Goal: Transaction & Acquisition: Purchase product/service

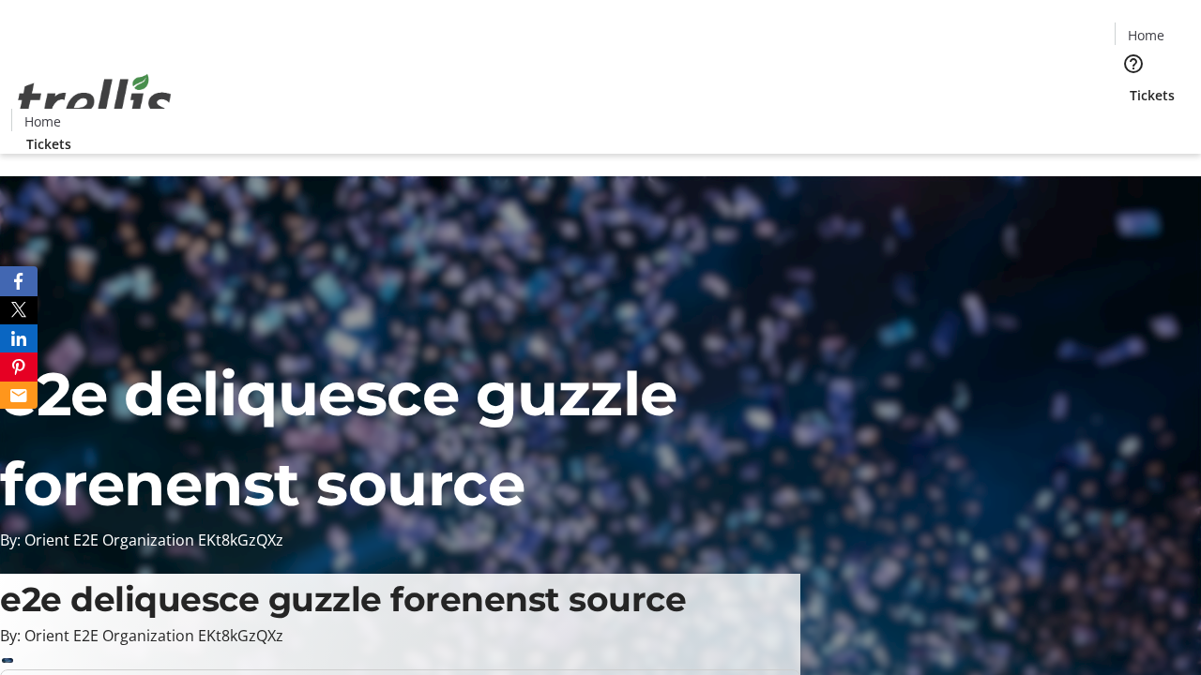
click at [1129, 85] on span "Tickets" at bounding box center [1151, 95] width 45 height 20
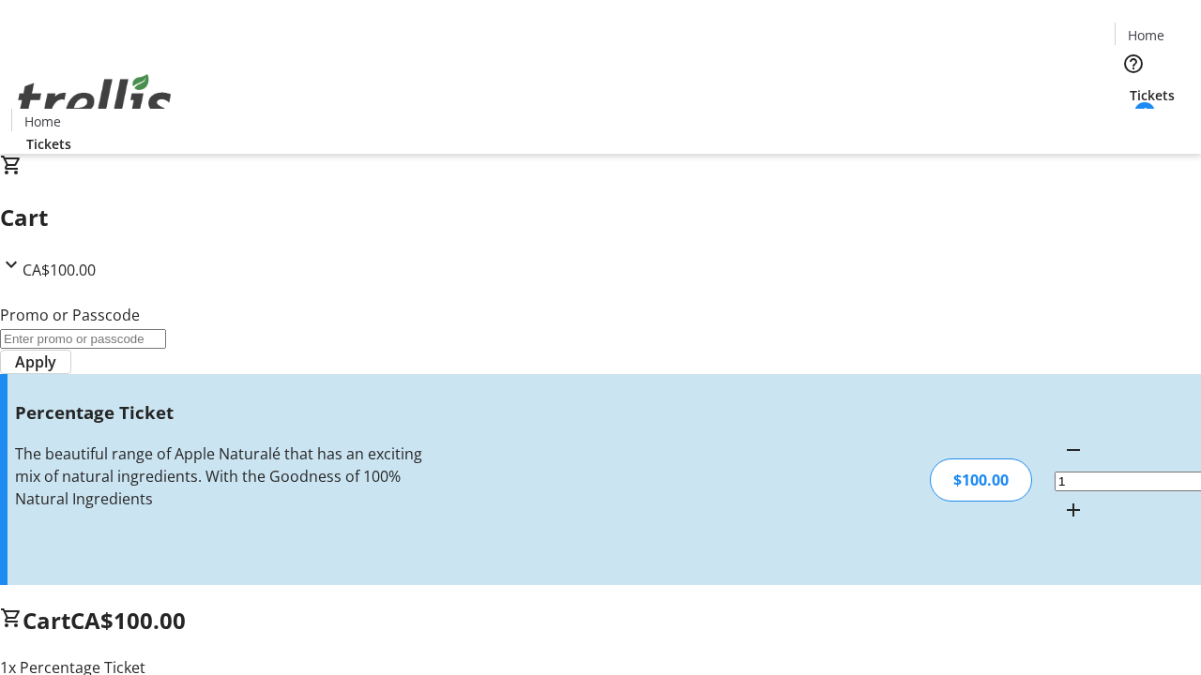
type input "FOO"
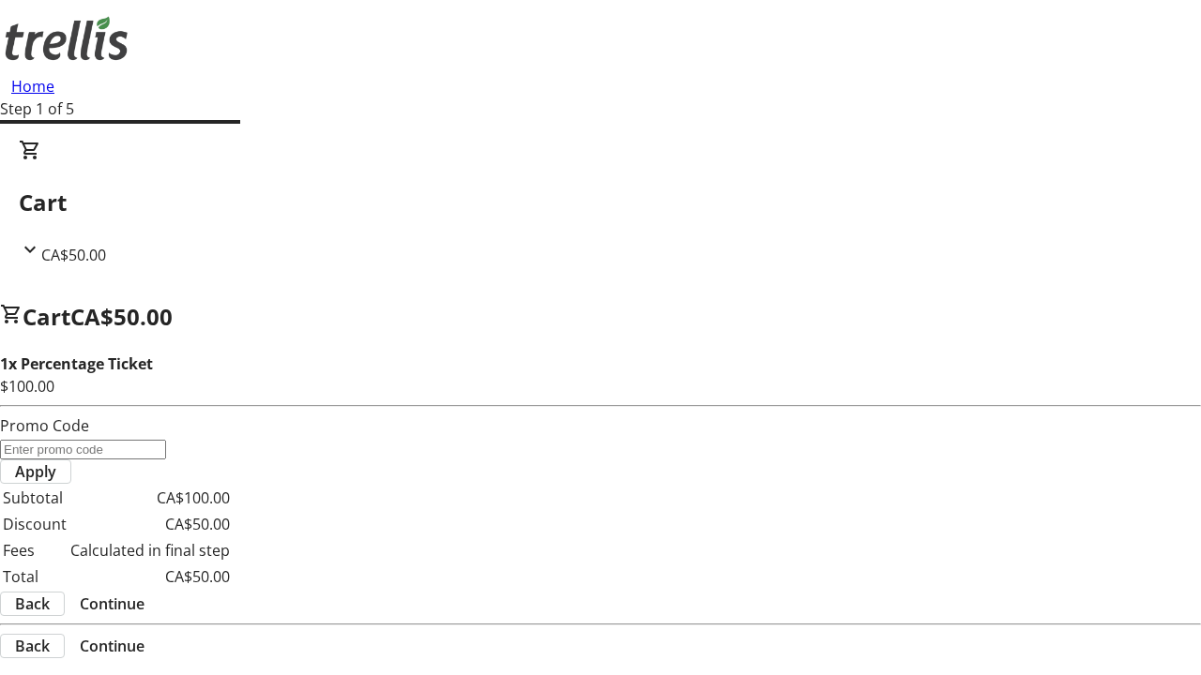
click at [144, 593] on span "Continue" at bounding box center [112, 604] width 65 height 23
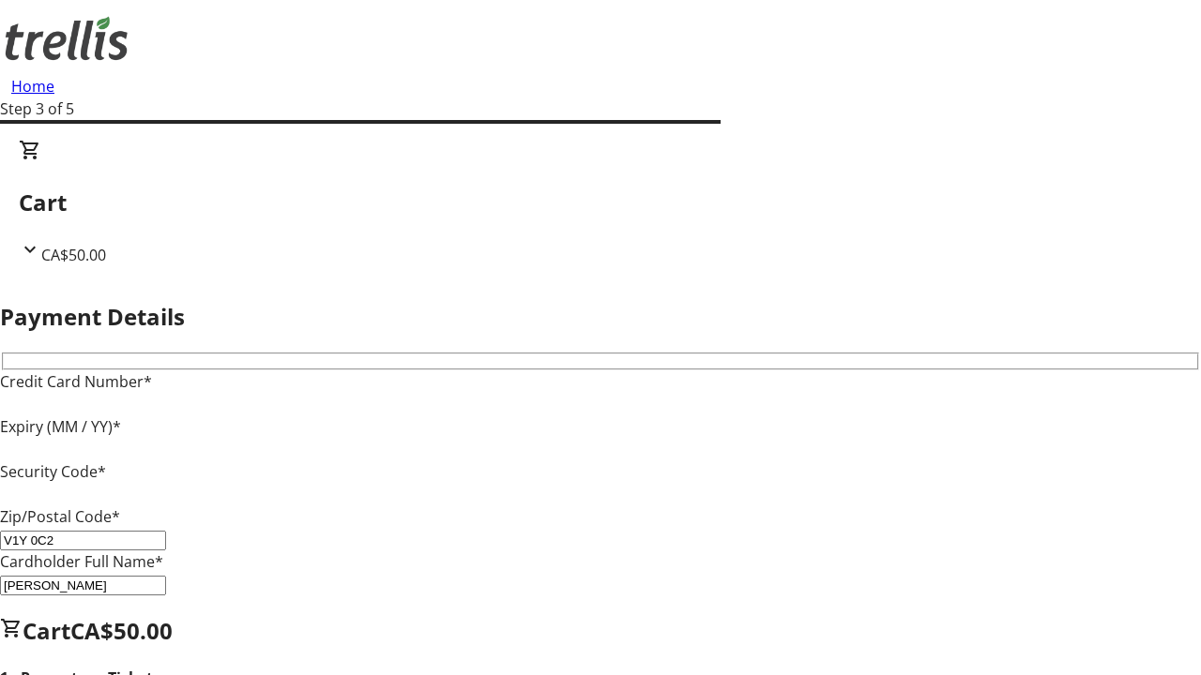
type input "V1Y 0C2"
